Goal: Task Accomplishment & Management: Use online tool/utility

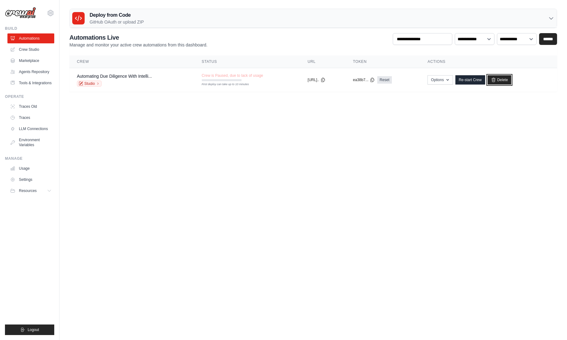
drag, startPoint x: 509, startPoint y: 79, endPoint x: 315, endPoint y: 37, distance: 198.1
click at [509, 79] on link "Delete" at bounding box center [499, 79] width 24 height 9
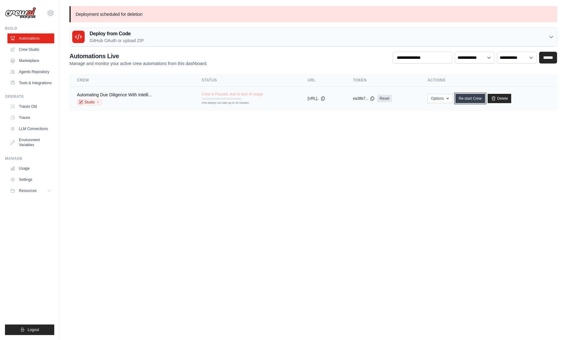
click at [474, 95] on link "Re-start Crew" at bounding box center [470, 98] width 30 height 9
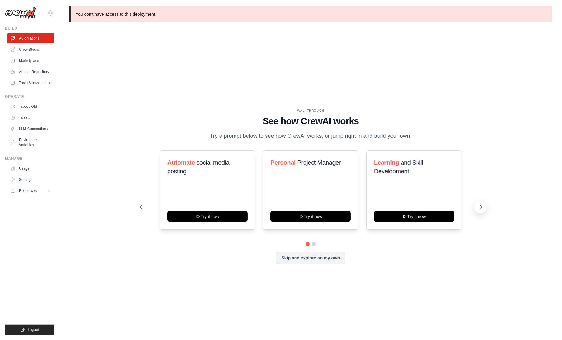
click at [483, 210] on icon at bounding box center [481, 207] width 6 height 6
click at [303, 259] on button "Skip and explore on my own" at bounding box center [310, 258] width 69 height 12
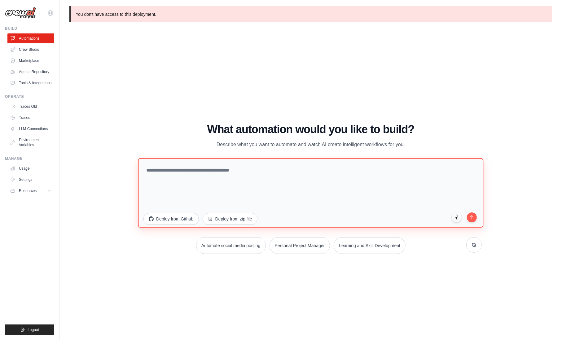
click at [219, 178] on textarea at bounding box center [310, 192] width 345 height 69
drag, startPoint x: 368, startPoint y: 169, endPoint x: 364, endPoint y: 170, distance: 4.3
click at [366, 170] on textarea "**********" at bounding box center [310, 192] width 345 height 69
click at [346, 171] on textarea "**********" at bounding box center [310, 192] width 345 height 69
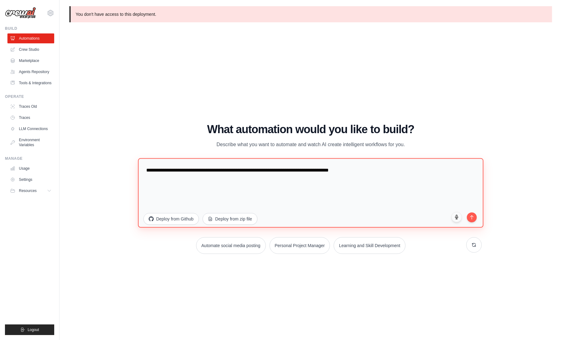
click at [323, 170] on textarea "**********" at bounding box center [310, 192] width 345 height 69
click at [194, 170] on textarea "**********" at bounding box center [310, 192] width 345 height 69
drag, startPoint x: 199, startPoint y: 174, endPoint x: 204, endPoint y: 179, distance: 7.0
click at [204, 179] on textarea "**********" at bounding box center [310, 192] width 345 height 69
click at [203, 179] on textarea "**********" at bounding box center [310, 192] width 345 height 69
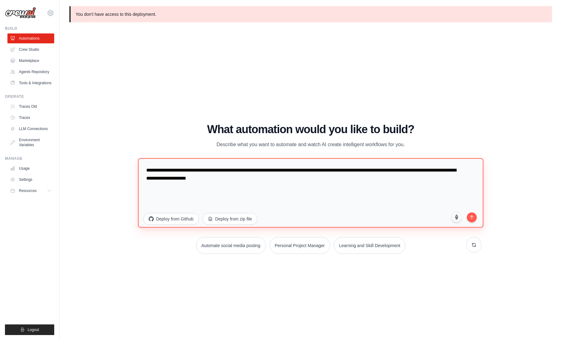
click at [342, 171] on textarea "**********" at bounding box center [310, 192] width 345 height 69
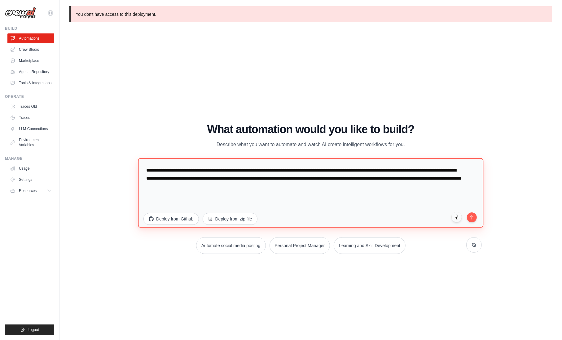
click at [328, 179] on textarea "**********" at bounding box center [310, 192] width 345 height 69
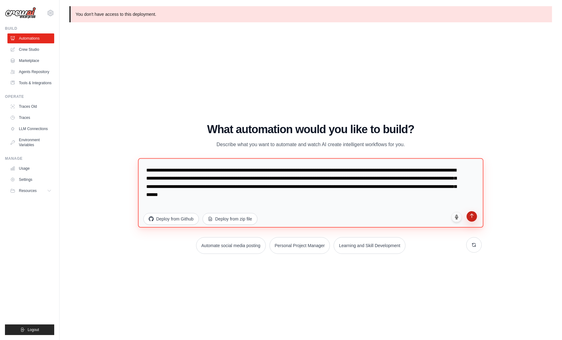
type textarea "**********"
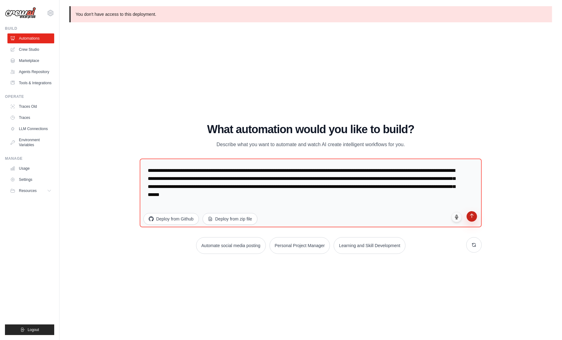
click at [471, 218] on icon "submit" at bounding box center [471, 215] width 5 height 5
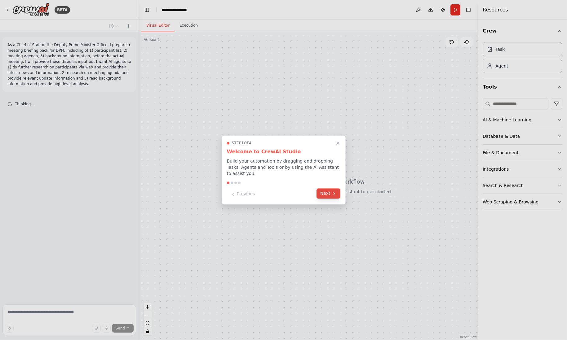
click at [326, 193] on button "Next" at bounding box center [328, 194] width 24 height 10
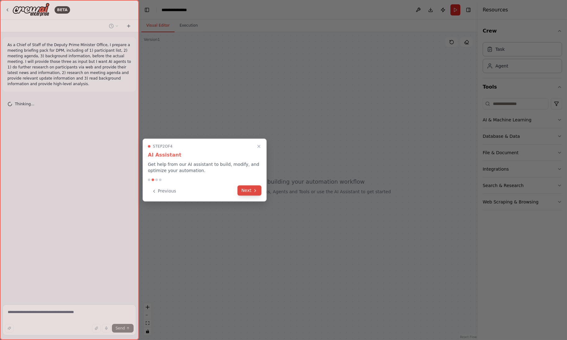
click at [244, 193] on button "Next" at bounding box center [249, 191] width 24 height 10
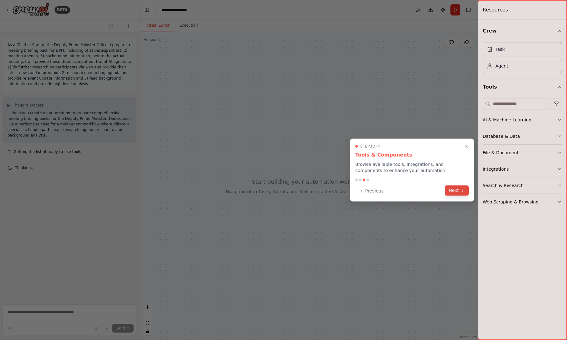
click at [456, 191] on button "Next" at bounding box center [457, 191] width 24 height 10
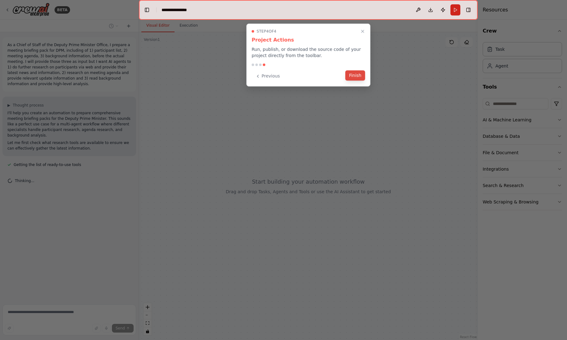
click at [362, 78] on button "Finish" at bounding box center [355, 75] width 20 height 10
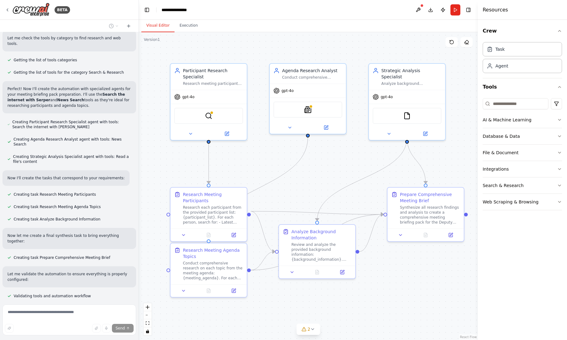
scroll to position [232, 0]
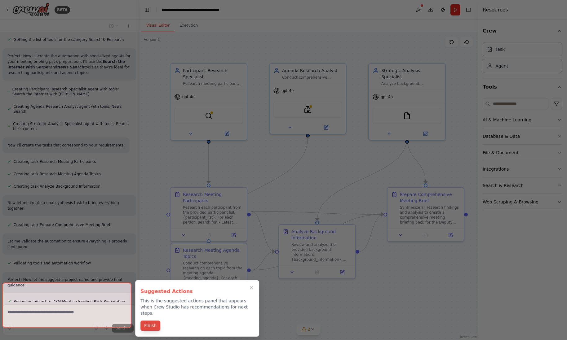
click at [155, 323] on button "Finish" at bounding box center [150, 326] width 20 height 10
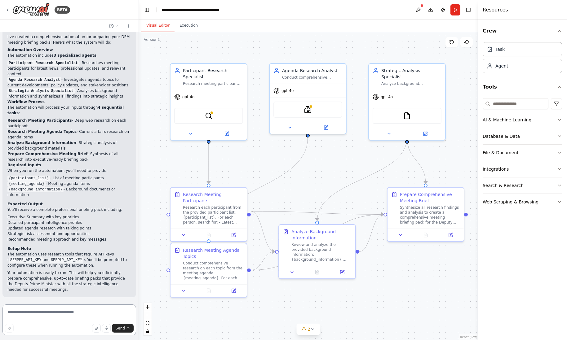
scroll to position [519, 0]
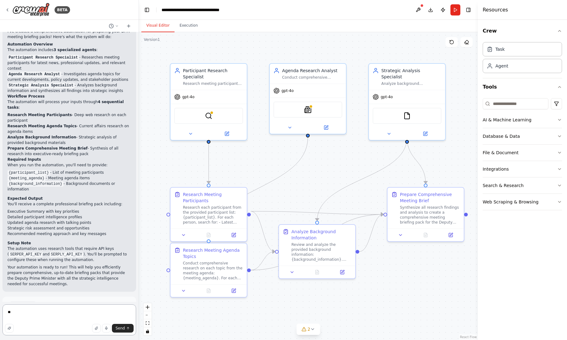
type textarea "*"
click at [57, 330] on span "Run Automation" at bounding box center [72, 332] width 30 height 5
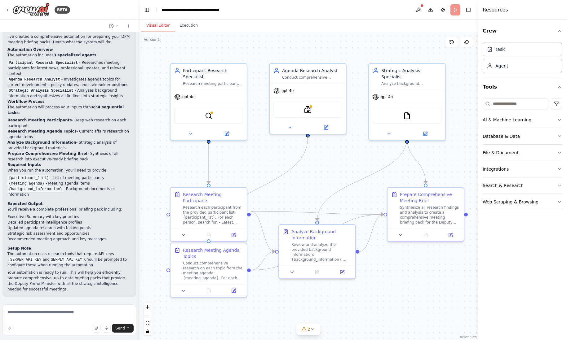
scroll to position [469, 0]
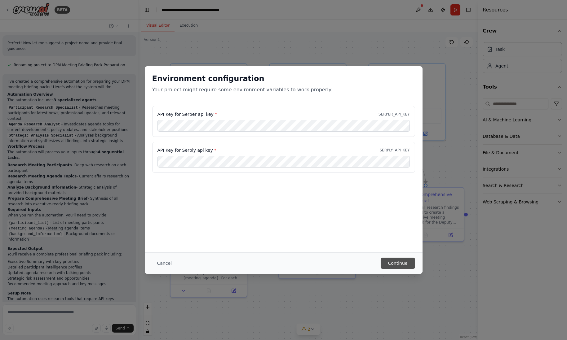
click at [398, 261] on button "Continue" at bounding box center [397, 263] width 34 height 11
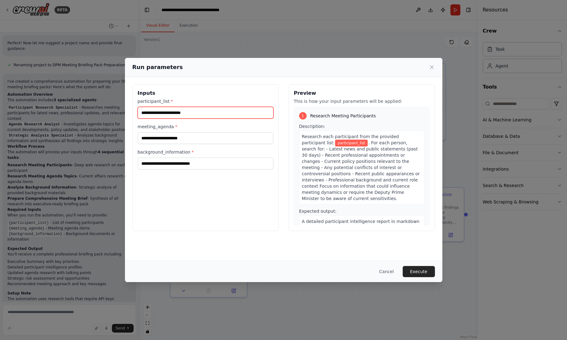
click at [196, 115] on input "participant_list *" at bounding box center [206, 113] width 136 height 12
paste input "**********"
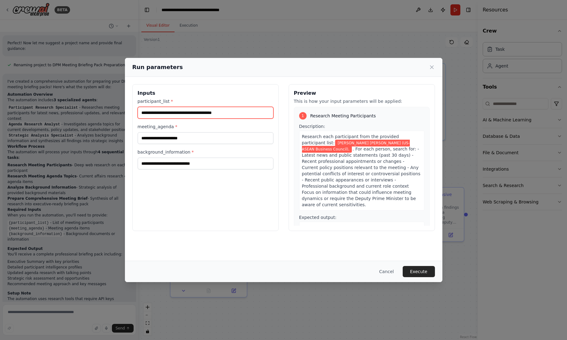
paste input "**********"
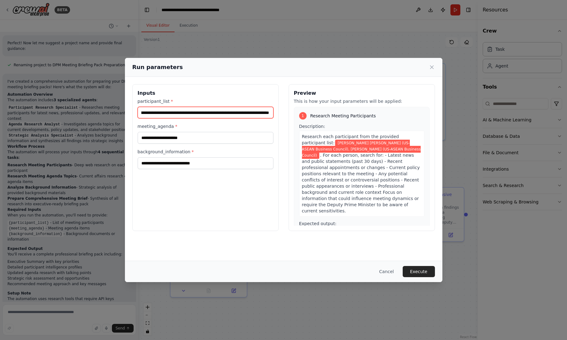
scroll to position [0, 50]
type input "**********"
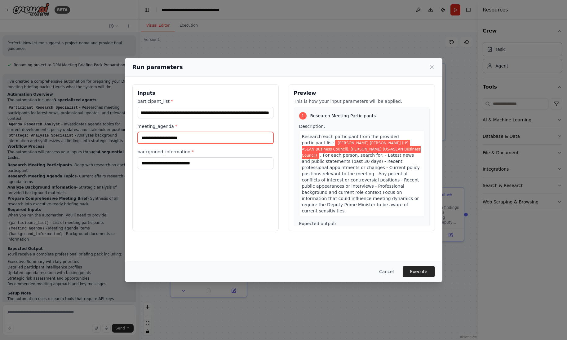
click at [183, 139] on input "meeting_agenda *" at bounding box center [206, 138] width 136 height 12
type input "**********"
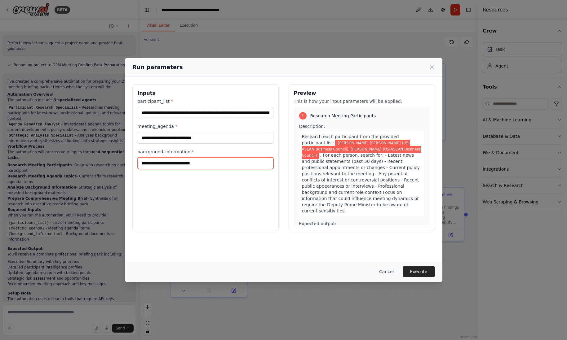
click at [176, 162] on input "background_information *" at bounding box center [206, 163] width 136 height 12
type input "**********"
click at [263, 211] on div "**********" at bounding box center [205, 157] width 146 height 147
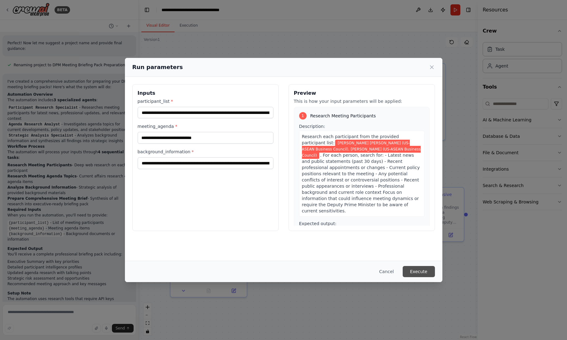
click at [420, 276] on button "Execute" at bounding box center [418, 271] width 32 height 11
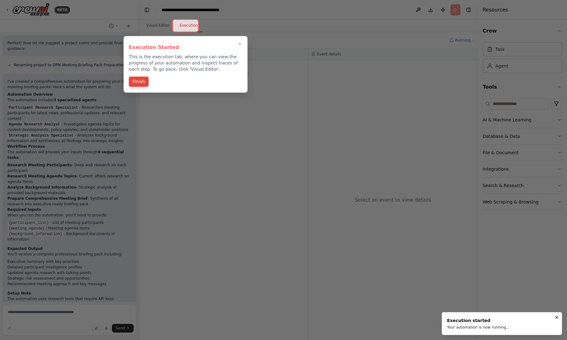
click at [137, 82] on button "Finish" at bounding box center [139, 82] width 20 height 10
click at [137, 82] on div at bounding box center [137, 170] width 2 height 340
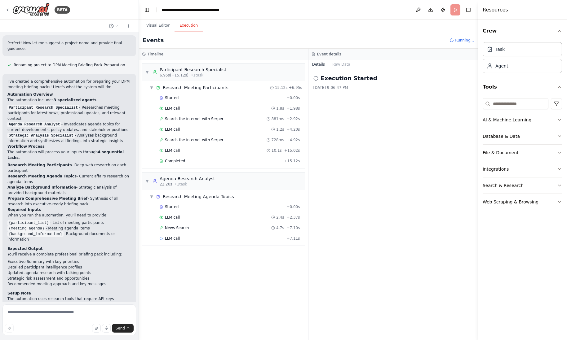
click at [554, 118] on button "AI & Machine Learning" at bounding box center [521, 120] width 79 height 16
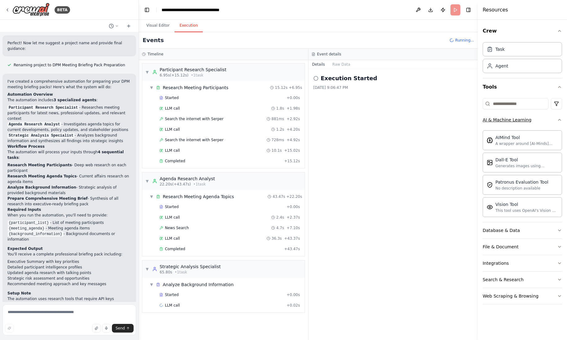
click at [561, 120] on icon "button" at bounding box center [559, 119] width 5 height 5
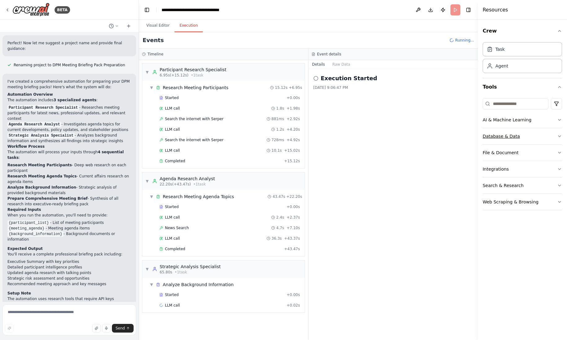
click at [560, 135] on icon "button" at bounding box center [559, 136] width 5 height 5
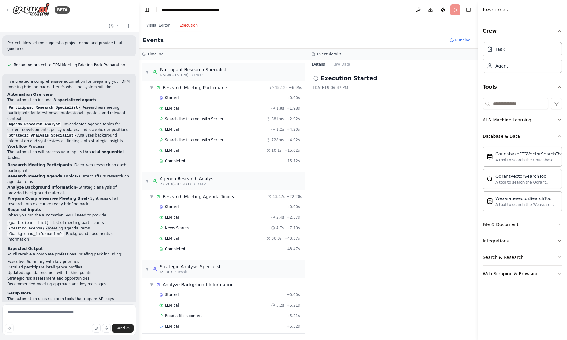
click at [560, 135] on icon "button" at bounding box center [559, 136] width 5 height 5
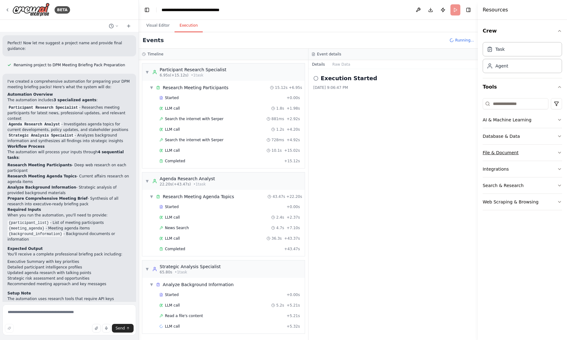
click at [558, 153] on icon "button" at bounding box center [559, 152] width 5 height 5
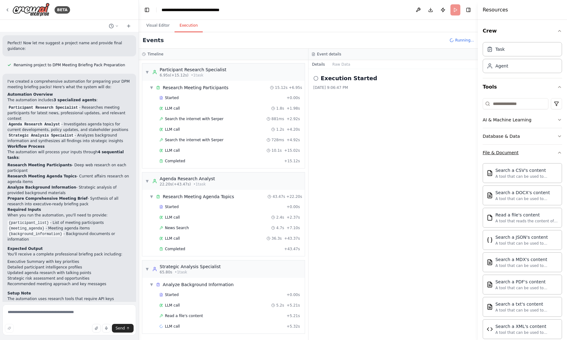
click at [558, 153] on div "Crew Task Agent Tools AI & Machine Learning Database & Data File & Document Sea…" at bounding box center [521, 180] width 89 height 320
click at [557, 152] on icon "button" at bounding box center [559, 152] width 5 height 5
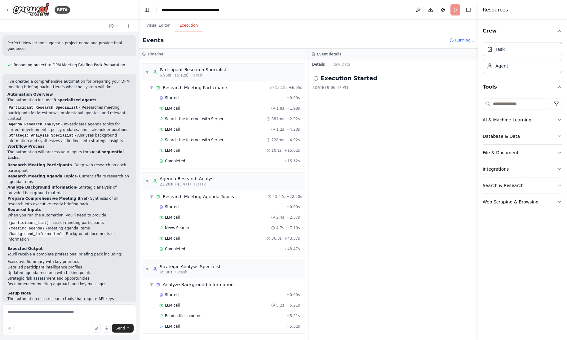
click at [560, 168] on icon "button" at bounding box center [559, 169] width 5 height 5
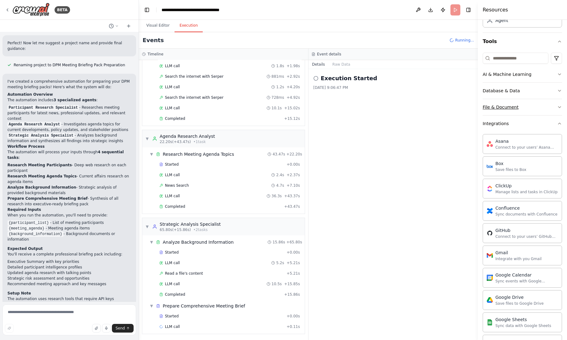
scroll to position [34, 0]
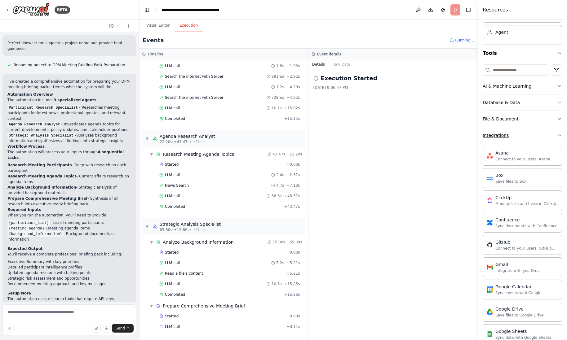
click at [557, 136] on icon "button" at bounding box center [559, 135] width 5 height 5
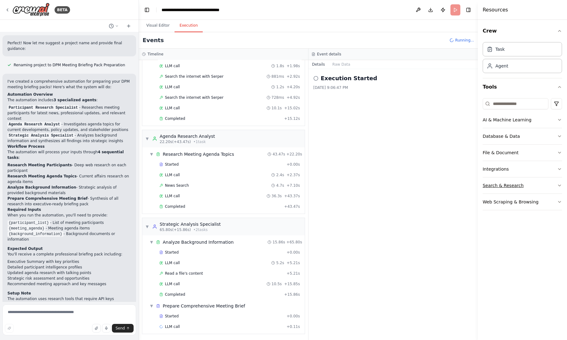
click at [558, 185] on icon "button" at bounding box center [559, 185] width 5 height 5
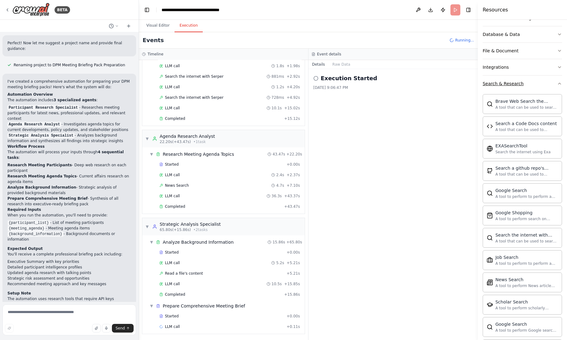
scroll to position [11, 0]
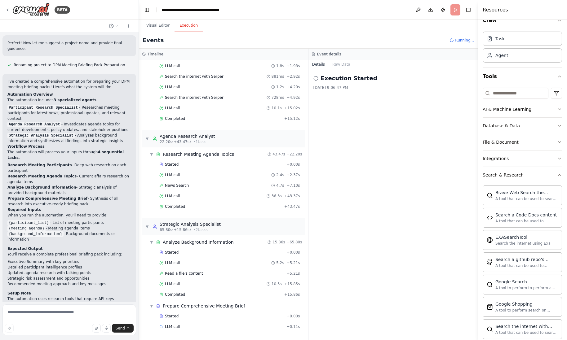
click at [557, 174] on icon "button" at bounding box center [559, 175] width 5 height 5
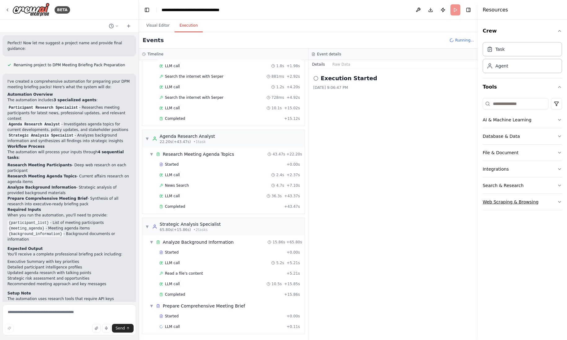
click at [558, 202] on icon "button" at bounding box center [559, 202] width 5 height 5
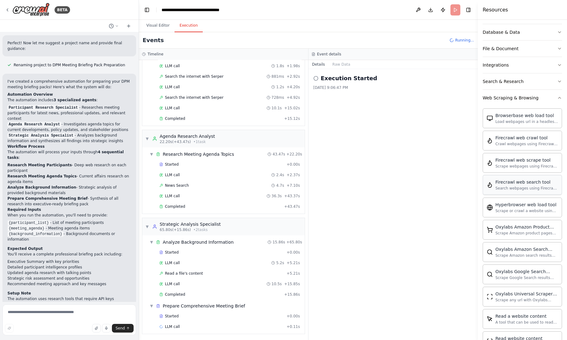
scroll to position [95, 0]
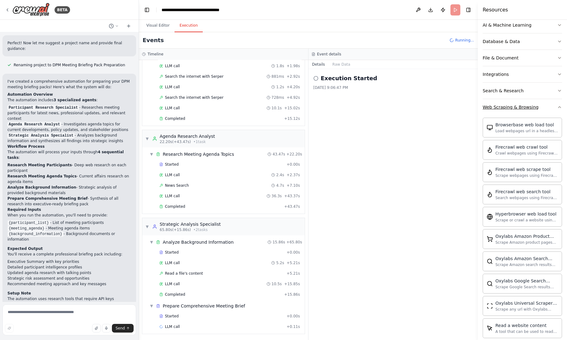
click at [558, 107] on icon "button" at bounding box center [559, 107] width 2 height 1
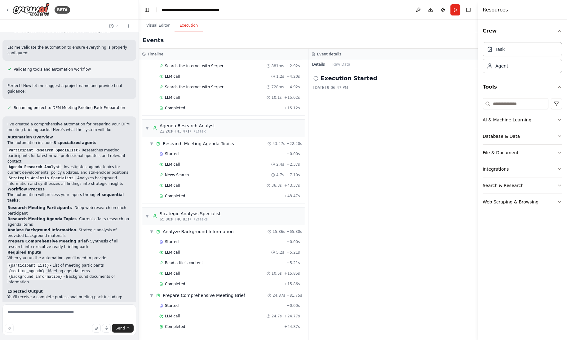
scroll to position [519, 0]
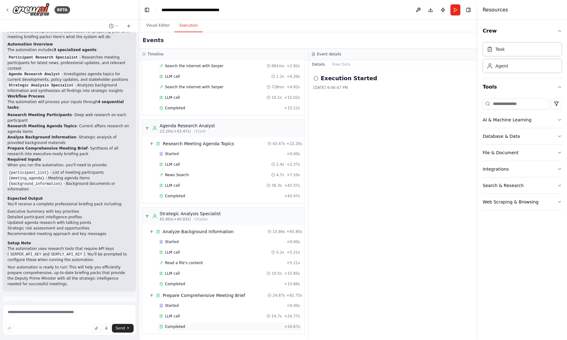
click at [188, 327] on div "Completed" at bounding box center [220, 326] width 122 height 5
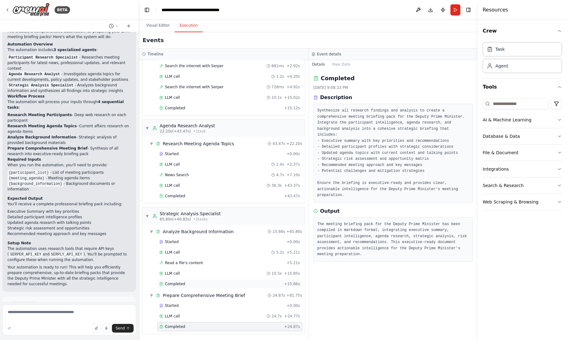
click at [198, 280] on div "Completed + 15.86s" at bounding box center [229, 283] width 145 height 9
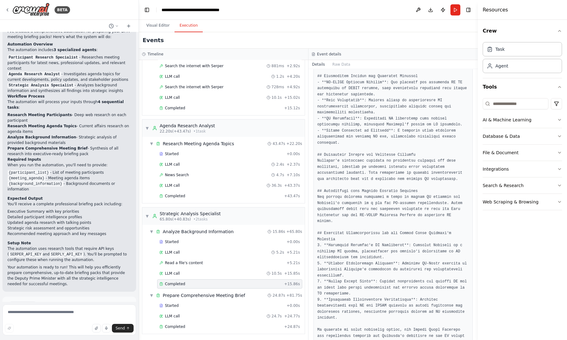
scroll to position [348, 0]
click at [197, 327] on div "Completed" at bounding box center [220, 326] width 122 height 5
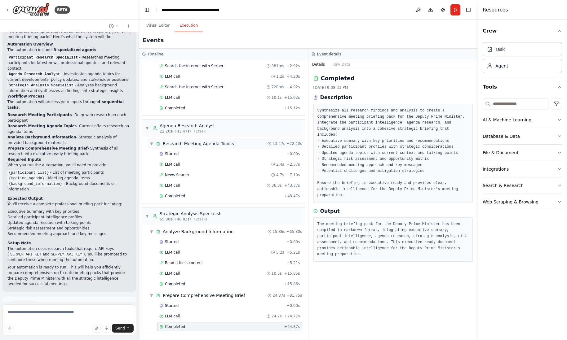
scroll to position [0, 0]
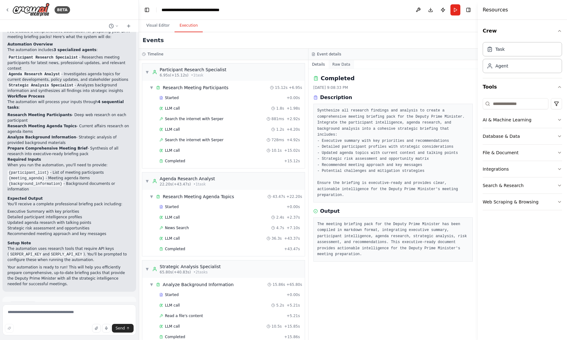
click at [338, 64] on button "Raw Data" at bounding box center [340, 64] width 25 height 9
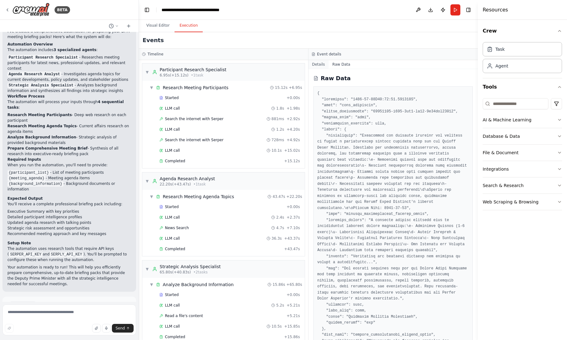
click at [313, 64] on button "Details" at bounding box center [318, 64] width 20 height 9
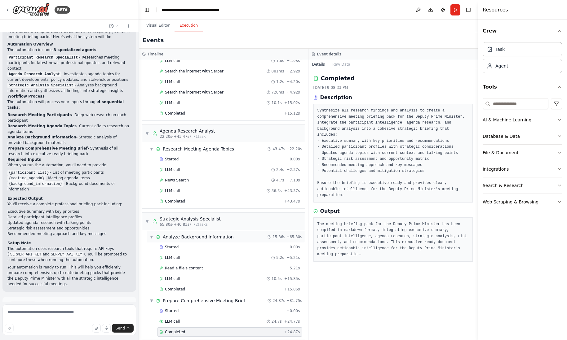
scroll to position [53, 0]
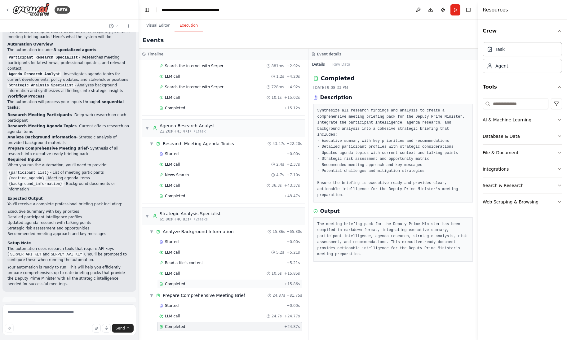
click at [181, 284] on span "Completed" at bounding box center [175, 284] width 20 height 5
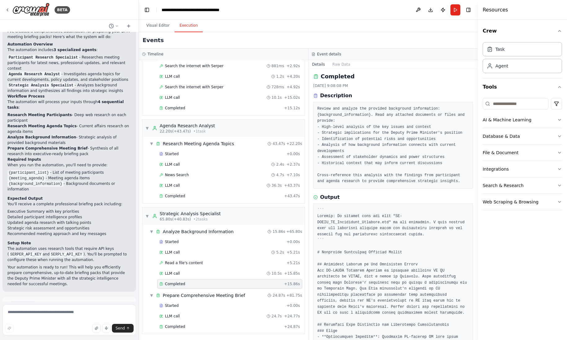
scroll to position [0, 0]
click at [201, 126] on div "Agenda Research Analyst" at bounding box center [187, 126] width 55 height 6
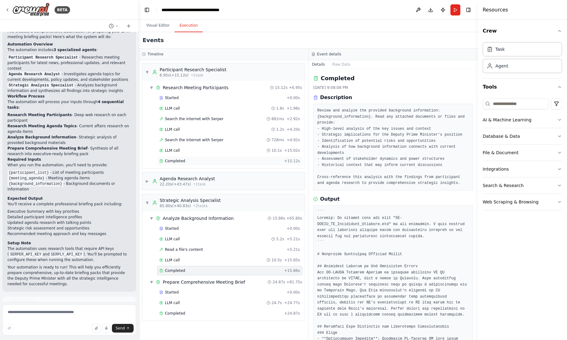
click at [191, 161] on div "Completed" at bounding box center [220, 161] width 122 height 5
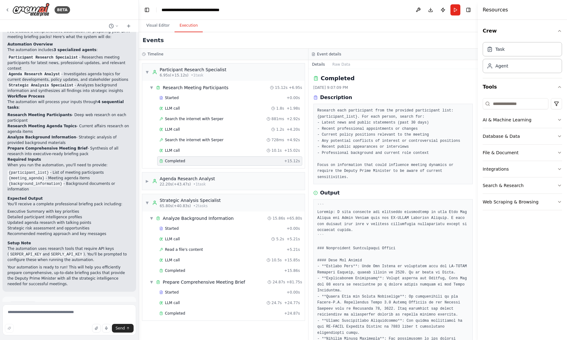
click at [191, 161] on div "Completed" at bounding box center [220, 161] width 122 height 5
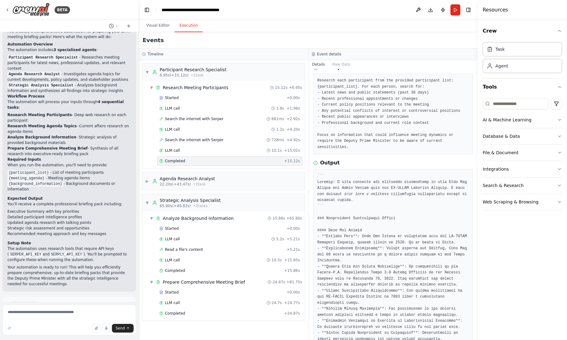
scroll to position [31, 0]
click at [321, 66] on button "Details" at bounding box center [318, 64] width 20 height 9
click at [146, 202] on span "▼" at bounding box center [147, 202] width 4 height 5
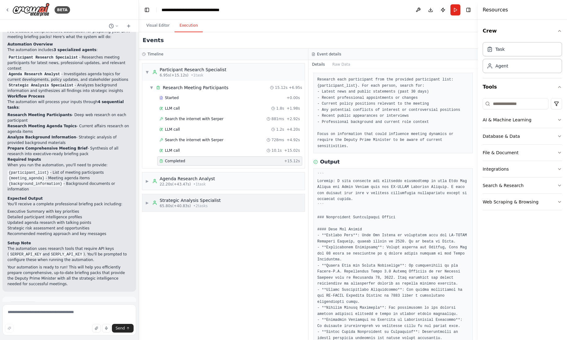
click at [146, 201] on span "▶" at bounding box center [147, 202] width 4 height 5
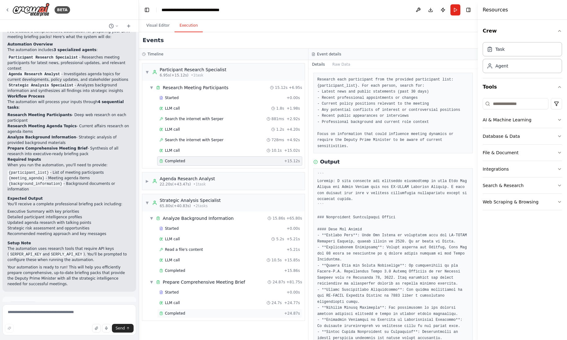
click at [191, 316] on div "Completed + 24.87s" at bounding box center [229, 313] width 145 height 9
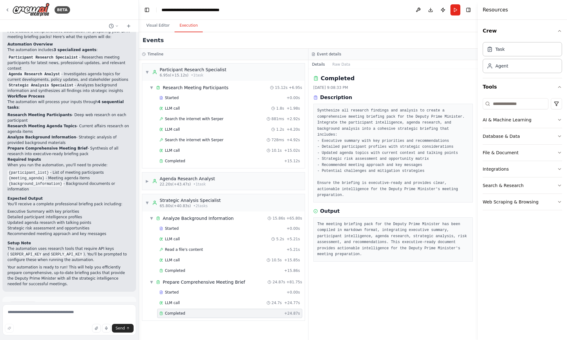
scroll to position [0, 0]
click at [344, 112] on pre "Synthesize all research findings and analysis to create a comprehensive meeting…" at bounding box center [393, 153] width 152 height 91
click at [332, 55] on h3 "Event details" at bounding box center [329, 54] width 24 height 5
click at [59, 330] on span "Improve automation" at bounding box center [72, 332] width 38 height 5
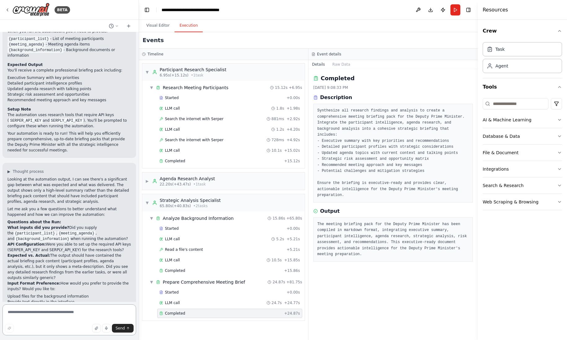
scroll to position [684, 0]
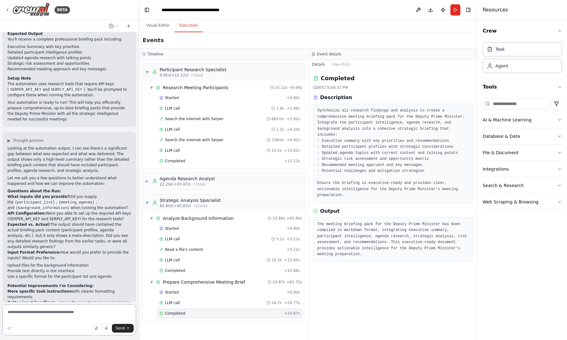
click at [71, 313] on textarea at bounding box center [69, 320] width 134 height 31
type textarea "**********"
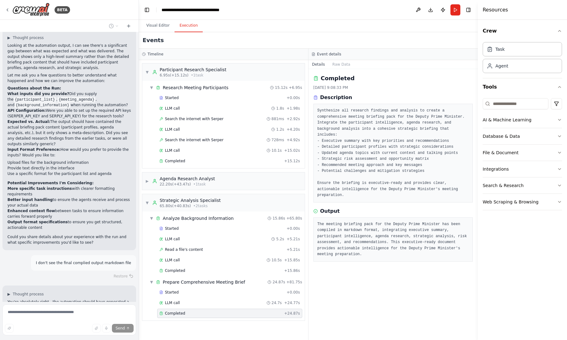
scroll to position [793, 0]
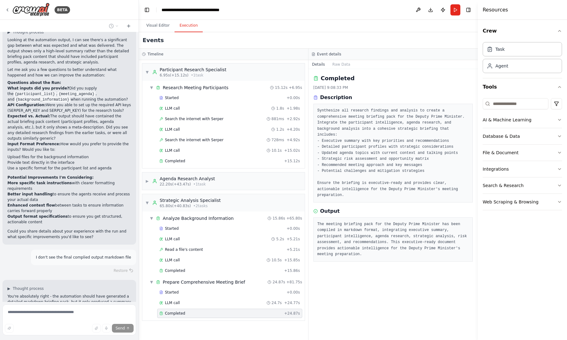
click at [381, 159] on pre "Synthesize all research findings and analysis to create a comprehensive meeting…" at bounding box center [393, 153] width 152 height 91
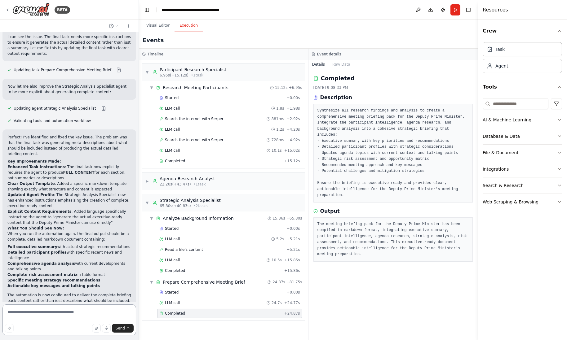
scroll to position [1107, 0]
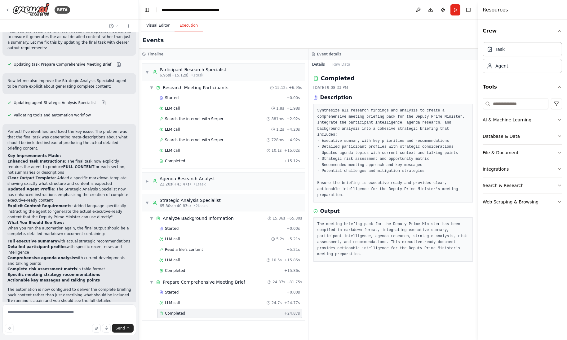
click at [155, 23] on button "Visual Editor" at bounding box center [157, 25] width 33 height 13
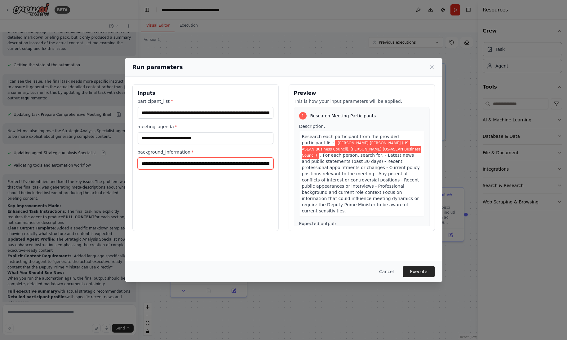
click at [264, 165] on input "**********" at bounding box center [206, 164] width 136 height 12
type input "**********"
click at [392, 183] on div "Research each participant from the provided participant list: Minh Duc Nguyen (…" at bounding box center [361, 174] width 125 height 86
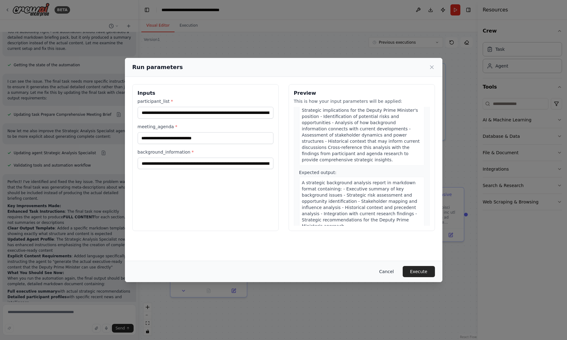
scroll to position [434, 0]
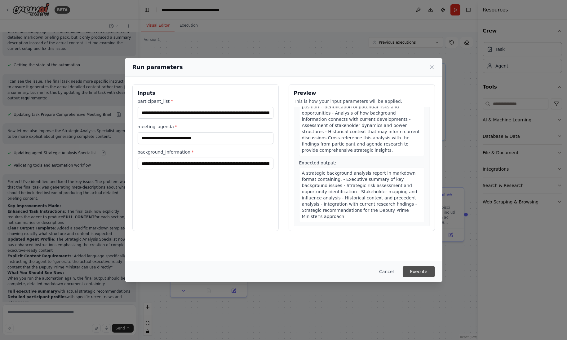
click at [419, 273] on button "Execute" at bounding box center [418, 271] width 32 height 11
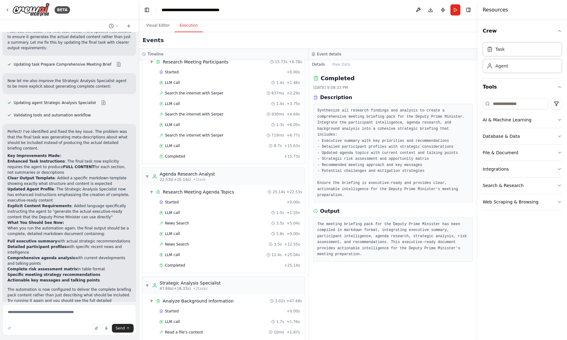
scroll to position [31, 0]
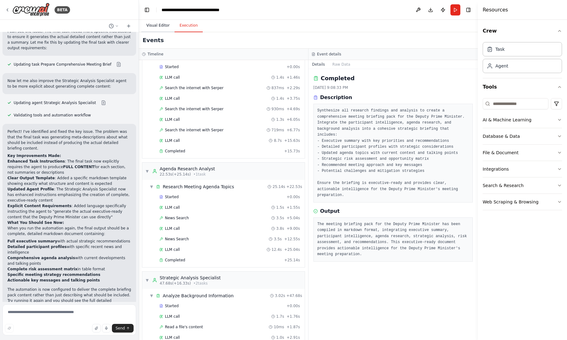
click at [161, 29] on button "Visual Editor" at bounding box center [157, 25] width 33 height 13
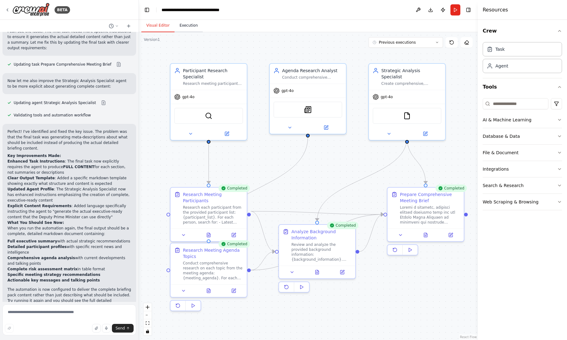
click at [192, 28] on button "Execution" at bounding box center [188, 25] width 28 height 13
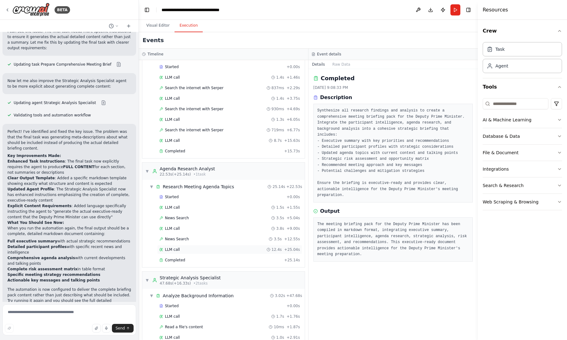
scroll to position [95, 0]
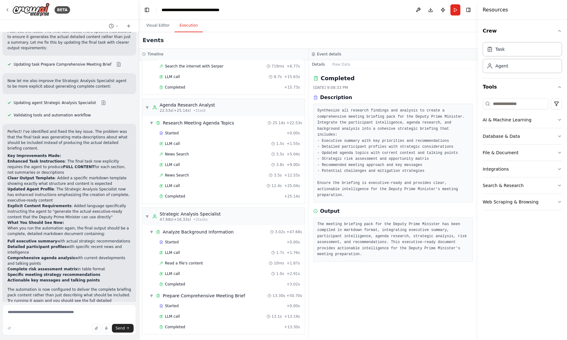
click at [350, 222] on pre "The meeting briefing pack for the Deputy Prime Minister has been compiled in ma…" at bounding box center [393, 240] width 152 height 36
click at [180, 328] on div "Completed + 13.30s" at bounding box center [229, 327] width 145 height 9
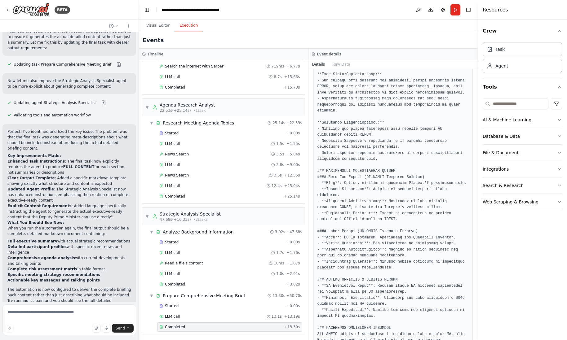
scroll to position [403, 0]
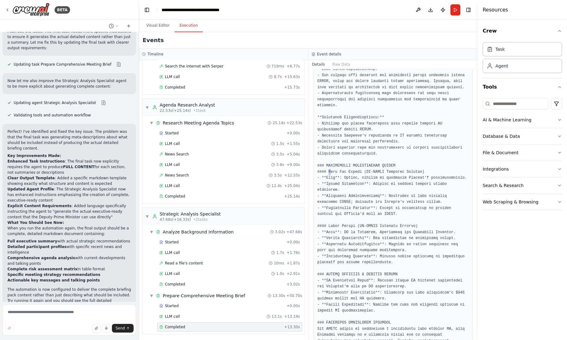
drag, startPoint x: 327, startPoint y: 160, endPoint x: 330, endPoint y: 159, distance: 3.8
click at [330, 159] on pre at bounding box center [393, 244] width 152 height 695
click at [352, 171] on pre at bounding box center [393, 244] width 152 height 695
click at [374, 175] on pre at bounding box center [393, 244] width 152 height 695
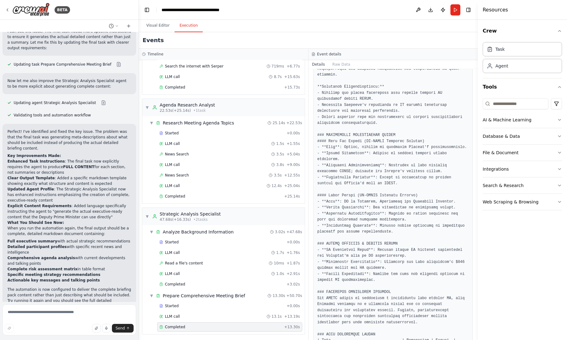
scroll to position [465, 0]
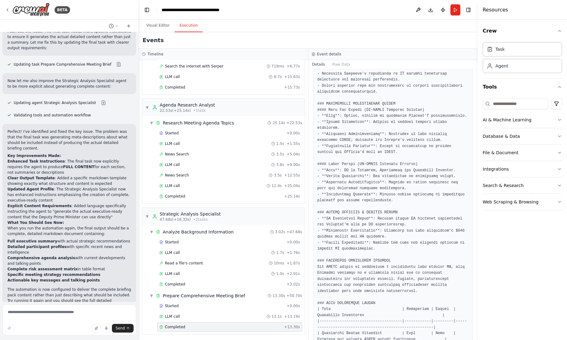
click at [389, 177] on pre at bounding box center [393, 182] width 152 height 695
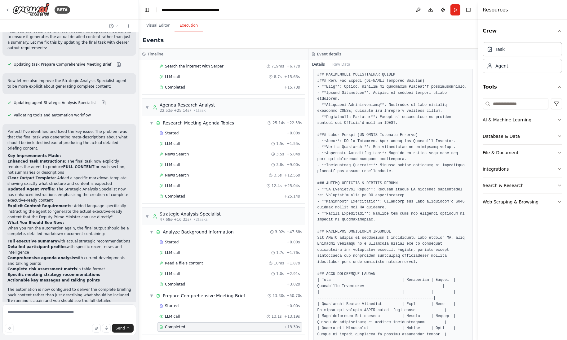
scroll to position [496, 0]
click at [343, 185] on pre at bounding box center [393, 151] width 152 height 695
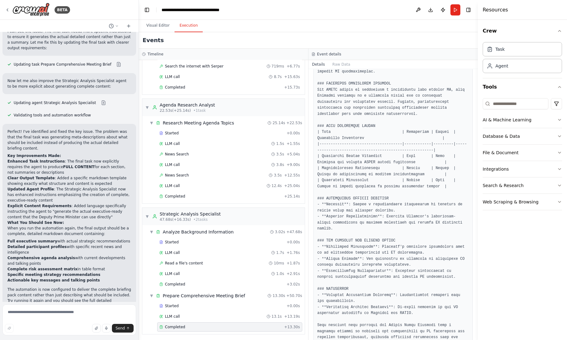
scroll to position [644, 0]
click at [167, 27] on button "Visual Editor" at bounding box center [157, 25] width 33 height 13
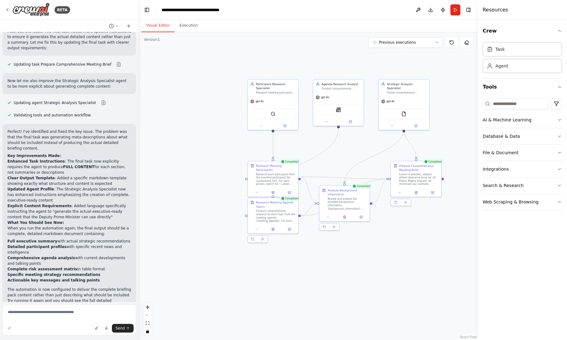
click at [411, 237] on div ".deletable-edge-delete-btn { width: 20px; height: 20px; border: 0px solid #ffff…" at bounding box center [308, 186] width 339 height 308
click at [442, 10] on button "Publish" at bounding box center [443, 9] width 10 height 11
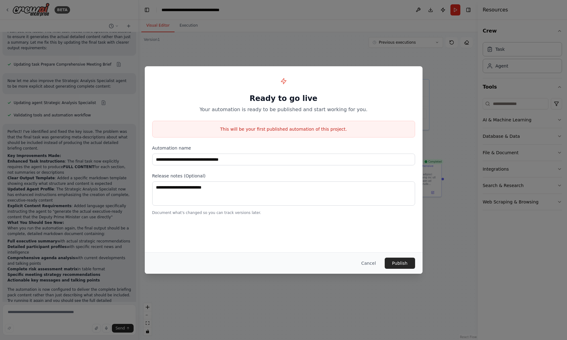
drag, startPoint x: 371, startPoint y: 267, endPoint x: 373, endPoint y: 260, distance: 7.4
click at [371, 267] on button "Cancel" at bounding box center [368, 263] width 24 height 11
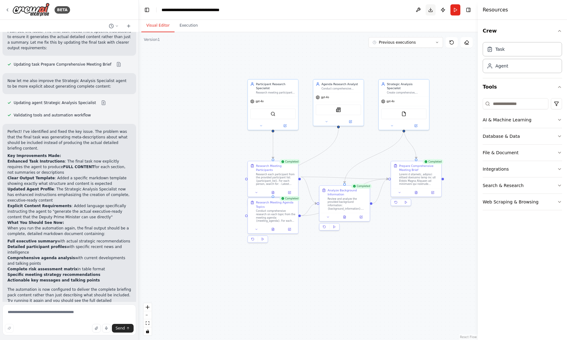
click at [429, 11] on button "Download" at bounding box center [430, 9] width 10 height 11
click at [415, 10] on button at bounding box center [418, 9] width 10 height 11
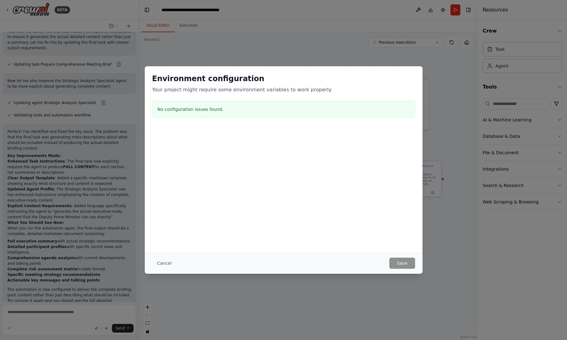
click at [224, 103] on div "No configuration issues found." at bounding box center [283, 109] width 263 height 17
drag, startPoint x: 403, startPoint y: 273, endPoint x: 363, endPoint y: 253, distance: 44.3
click at [403, 273] on div "Cancel Save" at bounding box center [284, 263] width 278 height 21
click at [167, 264] on button "Cancel" at bounding box center [164, 263] width 24 height 11
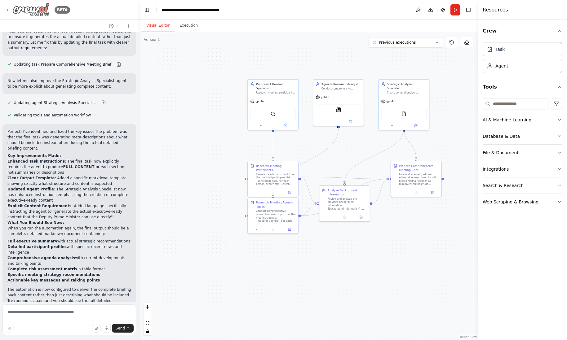
click at [14, 11] on img at bounding box center [30, 10] width 37 height 14
click at [10, 10] on div "BETA" at bounding box center [37, 10] width 65 height 14
click at [8, 9] on icon at bounding box center [7, 9] width 5 height 5
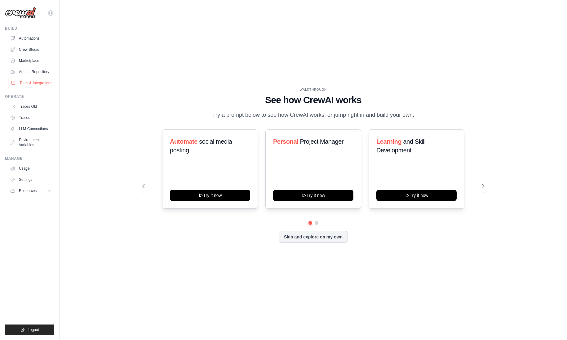
click at [38, 83] on link "Tools & Integrations" at bounding box center [31, 83] width 47 height 10
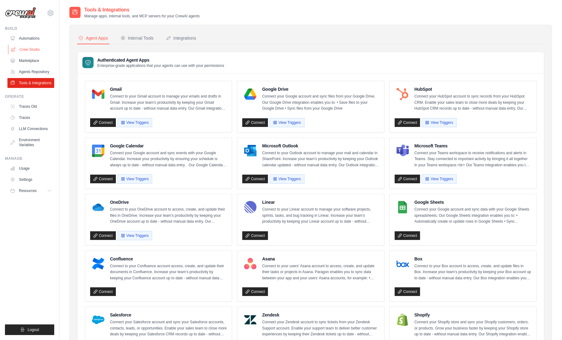
click at [42, 50] on link "Crew Studio" at bounding box center [31, 50] width 47 height 10
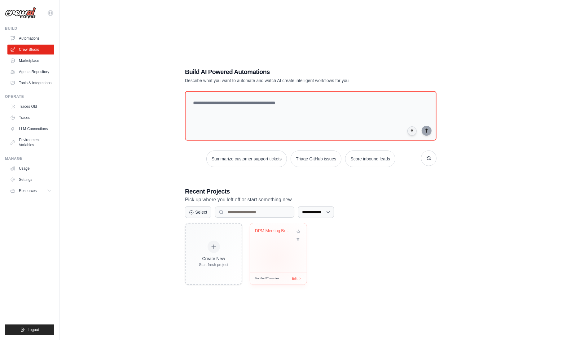
click at [276, 259] on div "DPM Meeting Briefing Pack Preparati..." at bounding box center [278, 247] width 57 height 49
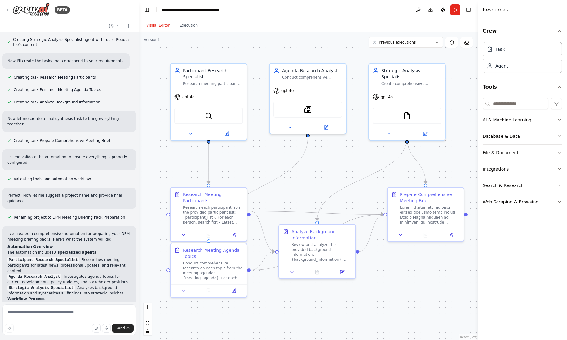
scroll to position [314, 0]
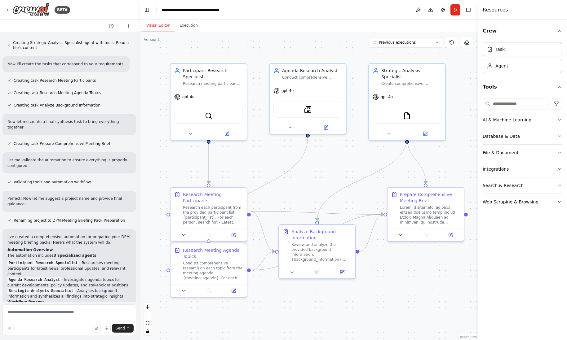
click at [130, 26] on icon at bounding box center [128, 26] width 3 height 0
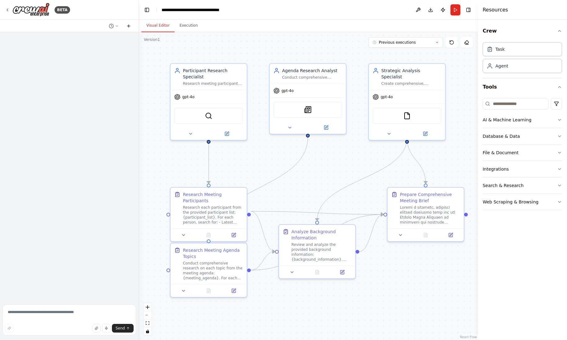
scroll to position [0, 0]
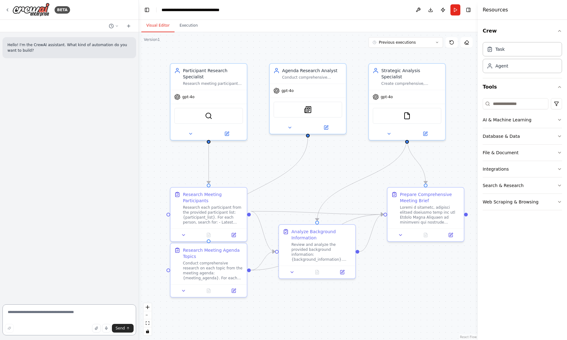
click at [24, 318] on textarea at bounding box center [69, 320] width 134 height 31
type textarea "**********"
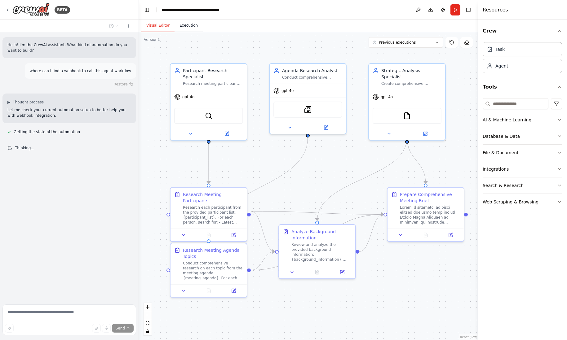
click at [193, 27] on button "Execution" at bounding box center [188, 25] width 28 height 13
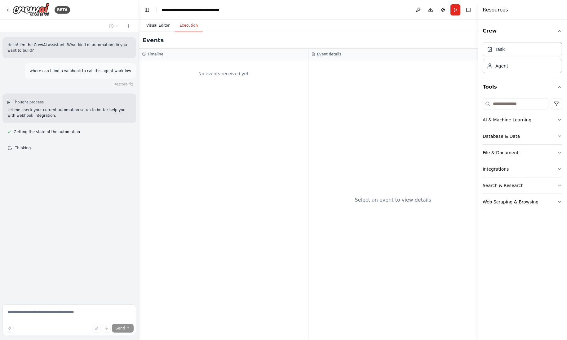
click at [163, 26] on button "Visual Editor" at bounding box center [157, 25] width 33 height 13
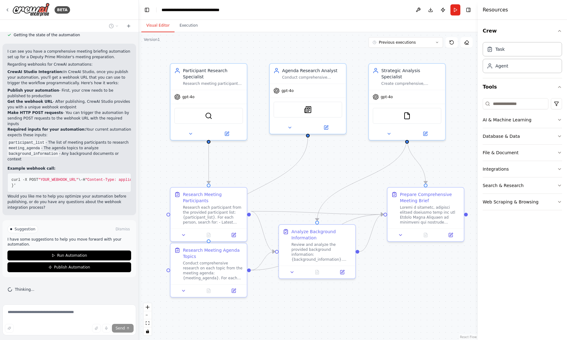
scroll to position [113, 0]
click at [64, 270] on button "Publish Automation" at bounding box center [69, 267] width 124 height 10
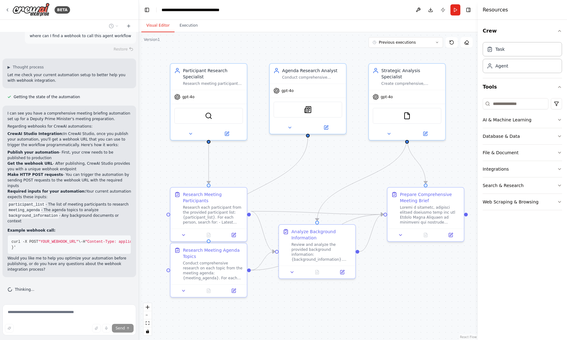
scroll to position [51, 0]
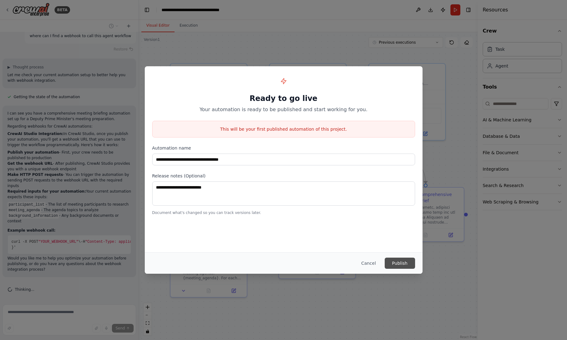
click at [397, 264] on button "Publish" at bounding box center [400, 263] width 30 height 11
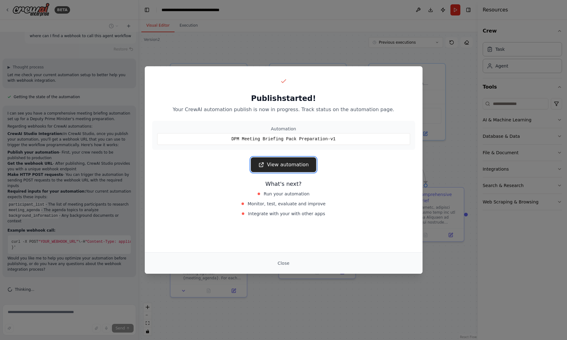
click at [289, 167] on link "View automation" at bounding box center [283, 164] width 65 height 15
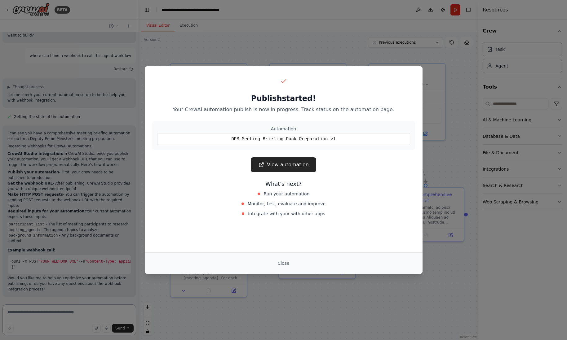
scroll to position [31, 0]
click at [289, 165] on link "View automation" at bounding box center [283, 164] width 65 height 15
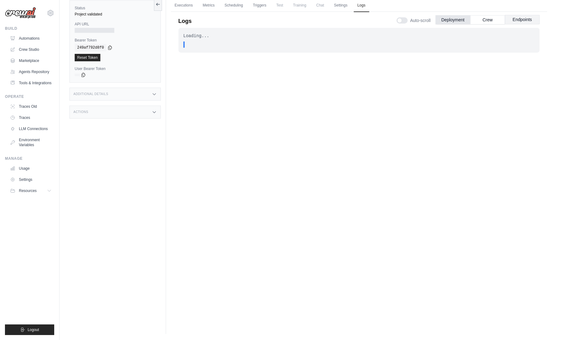
click at [527, 21] on button "Endpoints" at bounding box center [522, 19] width 35 height 9
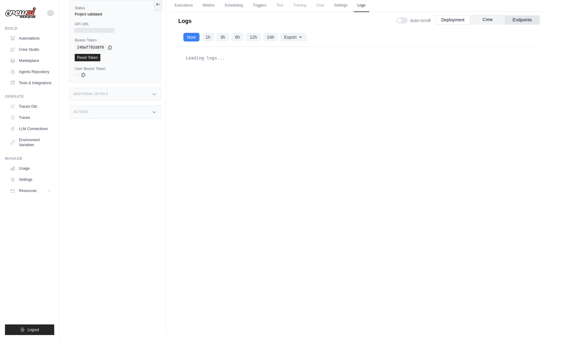
click at [481, 22] on button "Crew" at bounding box center [487, 19] width 35 height 9
click at [454, 21] on button "Deployment" at bounding box center [453, 19] width 35 height 9
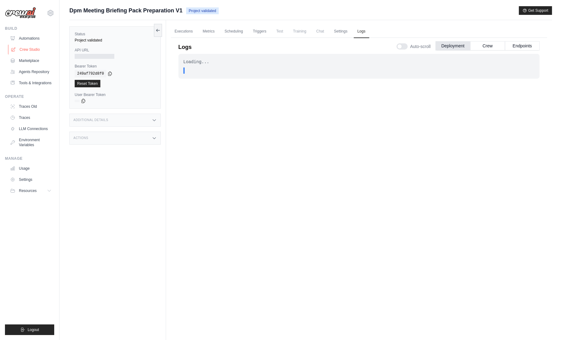
click at [28, 49] on link "Crew Studio" at bounding box center [31, 50] width 47 height 10
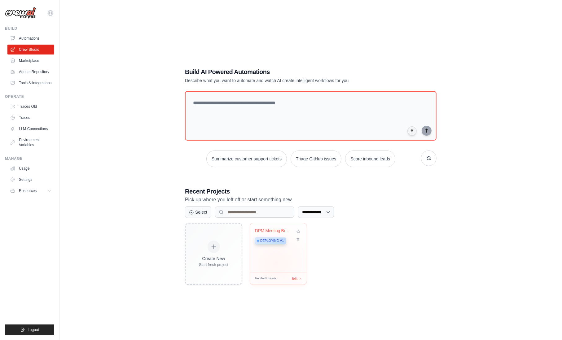
click at [276, 264] on div "DPM Meeting Briefing Pack Preparati... Deploying v1" at bounding box center [278, 247] width 57 height 49
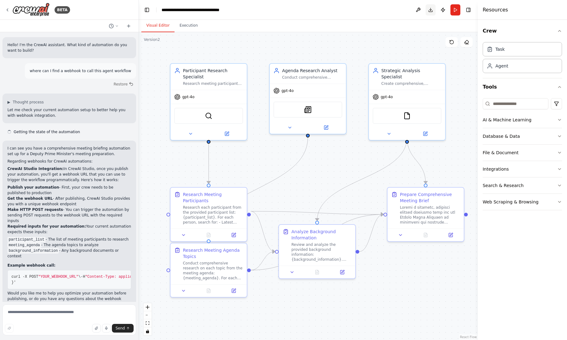
scroll to position [31, 0]
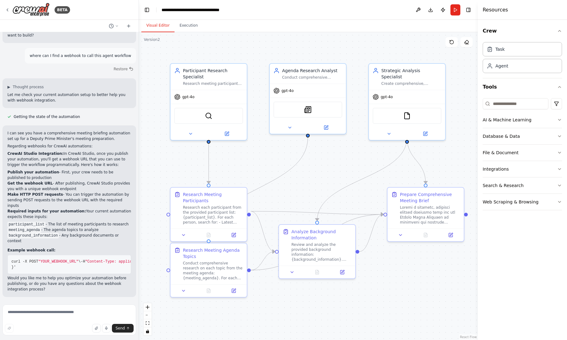
click at [348, 260] on span ""Topic 1, Topic 2, ..."" at bounding box center [373, 262] width 51 height 4
click at [39, 259] on pre "curl -X POST "YOUR_WEBHOOK_URL" \ -H "Content-Type: application/json" \ -d '{ "…" at bounding box center [69, 264] width 124 height 19
click at [467, 262] on span ""Context documents..."" at bounding box center [491, 262] width 49 height 4
click at [12, 260] on span "curl -X POST" at bounding box center [24, 262] width 27 height 4
click at [20, 260] on span "curl -X POST" at bounding box center [24, 262] width 27 height 4
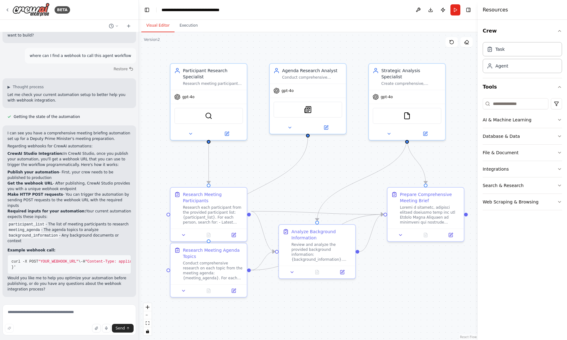
click at [81, 260] on span "-H" at bounding box center [83, 262] width 4 height 4
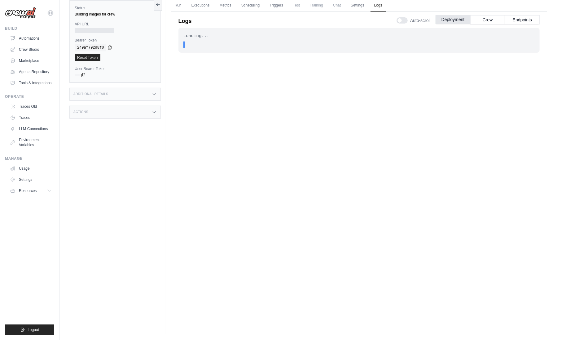
click at [461, 21] on button "Deployment" at bounding box center [453, 19] width 35 height 9
click at [355, 7] on link "Settings" at bounding box center [357, 5] width 21 height 13
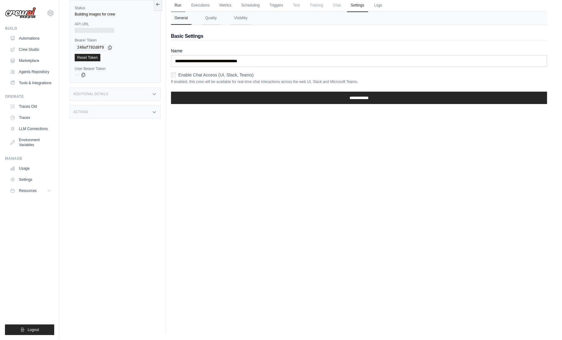
click at [180, 5] on link "Run" at bounding box center [178, 5] width 14 height 13
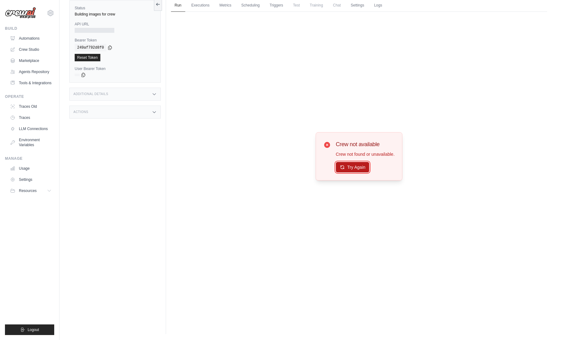
click at [357, 168] on button "Try Again" at bounding box center [353, 167] width 34 height 11
click at [124, 58] on div "Reset Token" at bounding box center [115, 57] width 81 height 7
click at [89, 28] on div at bounding box center [95, 30] width 40 height 5
click at [154, 94] on icon at bounding box center [154, 95] width 3 height 2
click at [147, 154] on div "Actions" at bounding box center [114, 148] width 91 height 13
